Goal: Task Accomplishment & Management: Manage account settings

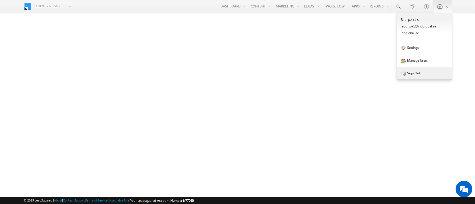
click at [418, 73] on link "Sign Out" at bounding box center [424, 73] width 55 height 13
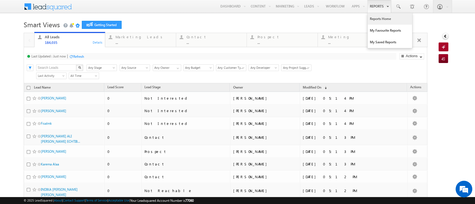
click at [370, 19] on link "Reports Home" at bounding box center [389, 19] width 45 height 12
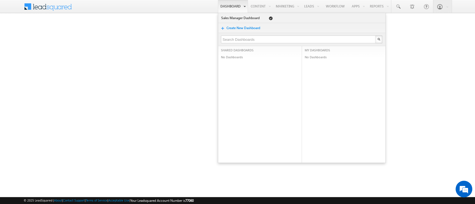
click at [237, 5] on link "Dashboard" at bounding box center [233, 6] width 30 height 13
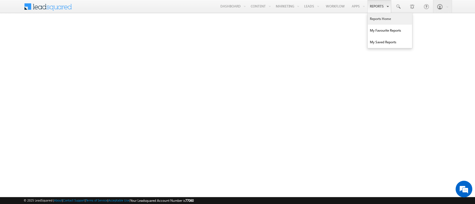
click at [376, 21] on link "Reports Home" at bounding box center [389, 19] width 45 height 12
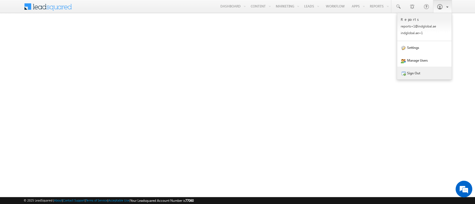
click at [428, 74] on link "Sign Out" at bounding box center [424, 73] width 55 height 13
